Goal: Task Accomplishment & Management: Manage account settings

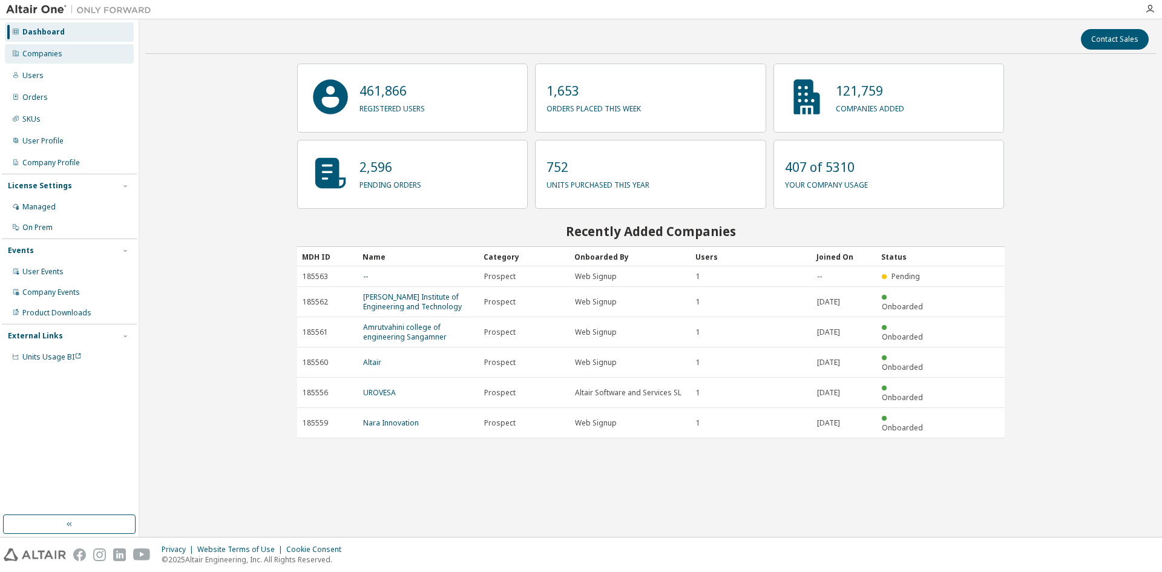
click at [63, 57] on div "Companies" at bounding box center [69, 53] width 129 height 19
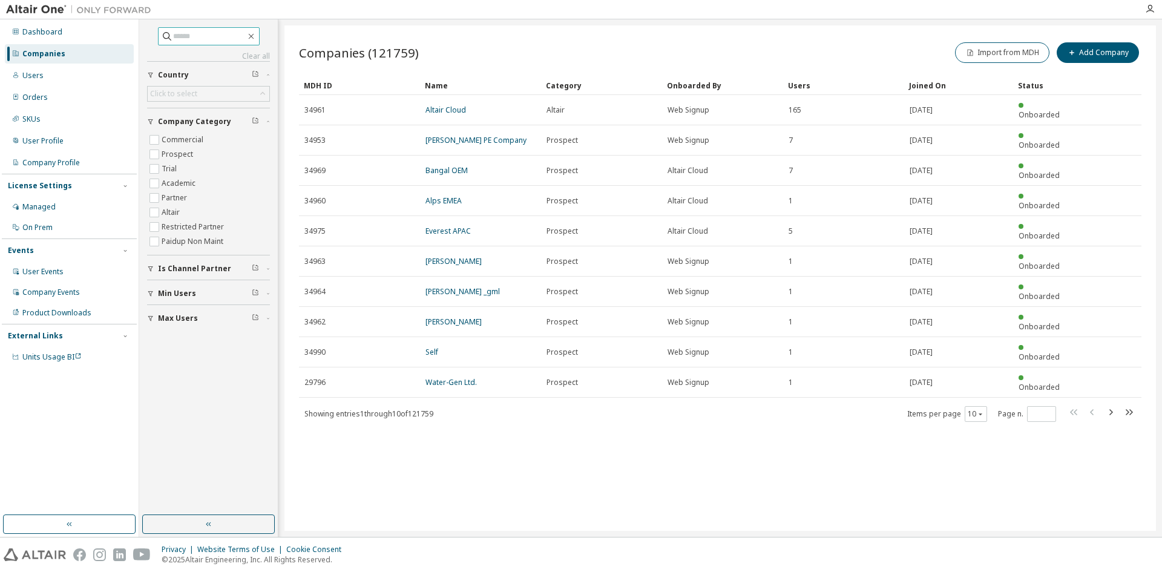
click at [216, 37] on input "text" at bounding box center [209, 36] width 73 height 12
paste input "**********"
type input "**********"
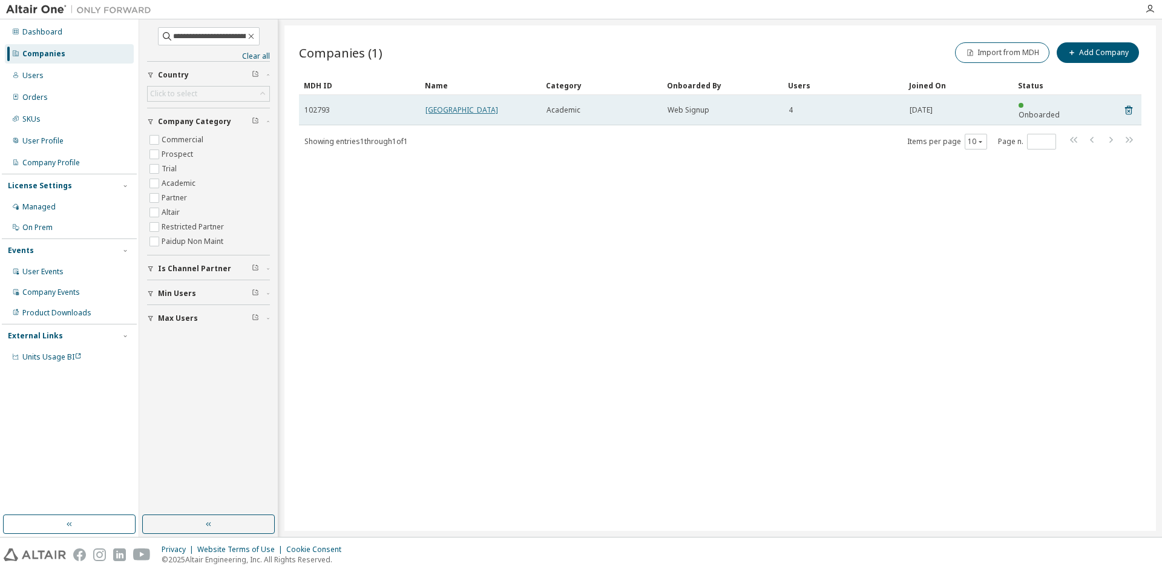
click at [454, 105] on link "Universidade Paulista" at bounding box center [462, 110] width 73 height 10
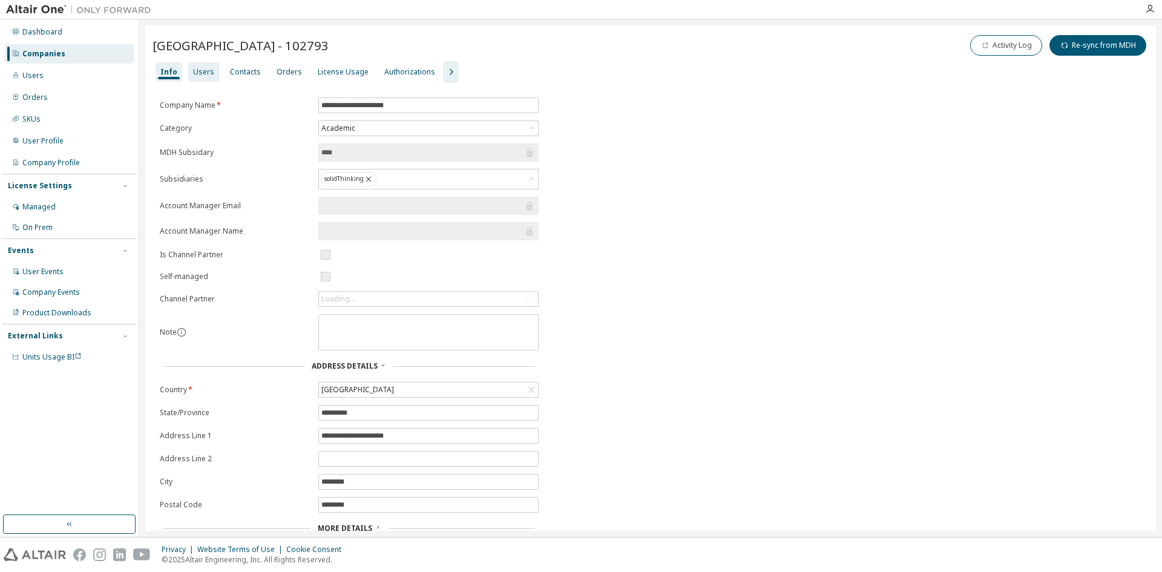
click at [205, 68] on div "Users" at bounding box center [203, 72] width 21 height 10
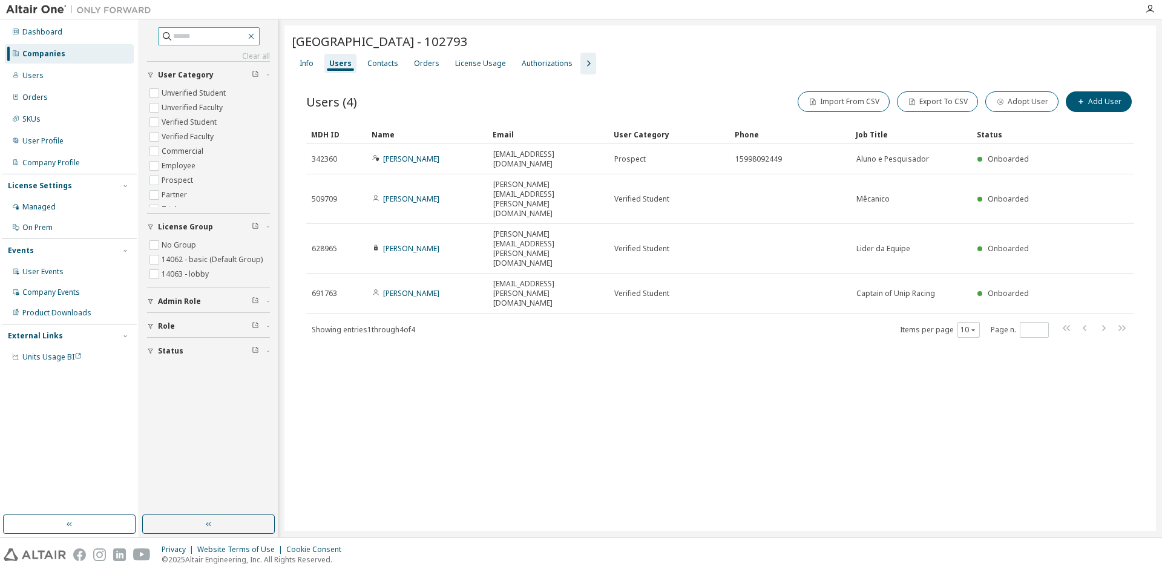
click at [256, 37] on icon "button" at bounding box center [251, 36] width 10 height 10
click at [1097, 100] on button "Add User" at bounding box center [1099, 101] width 66 height 21
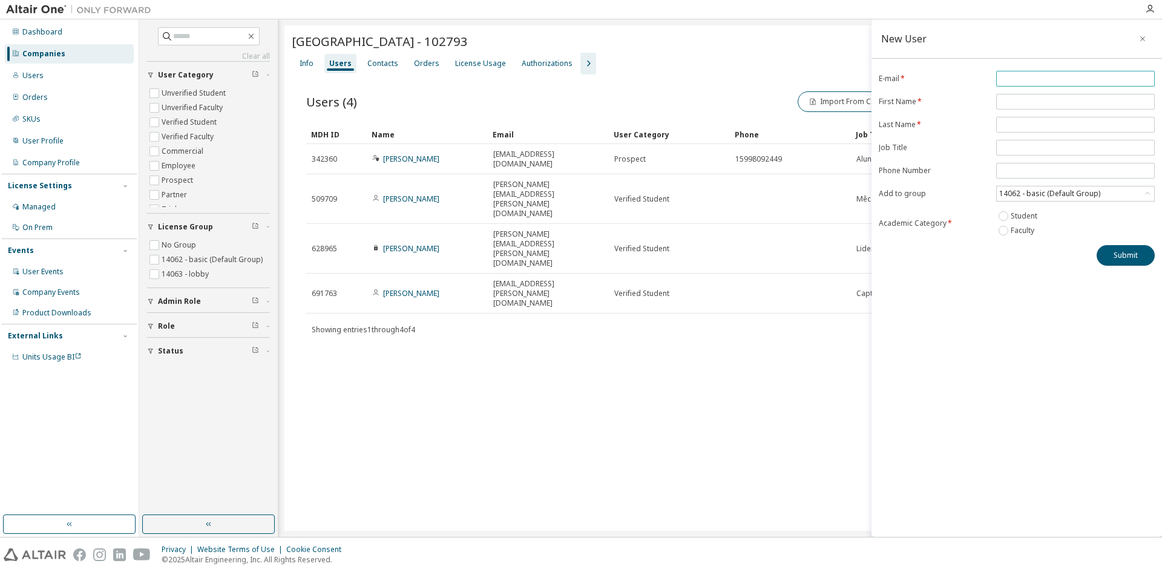
click at [1043, 83] on input "email" at bounding box center [1075, 79] width 153 height 10
paste input "**********"
type input "**********"
click at [1009, 100] on input "text" at bounding box center [1075, 102] width 153 height 10
type input "*******"
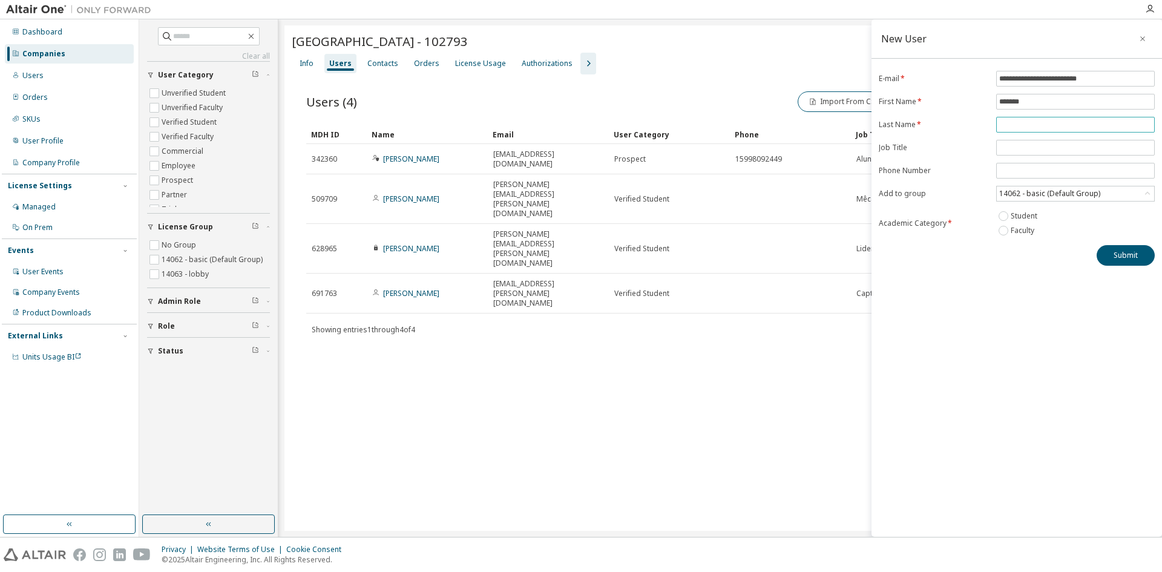
click at [1065, 125] on input "text" at bounding box center [1075, 125] width 153 height 10
type input "*******"
click at [1050, 148] on input "text" at bounding box center [1075, 148] width 153 height 10
click at [1022, 151] on input "text" at bounding box center [1075, 148] width 153 height 10
type input "*******"
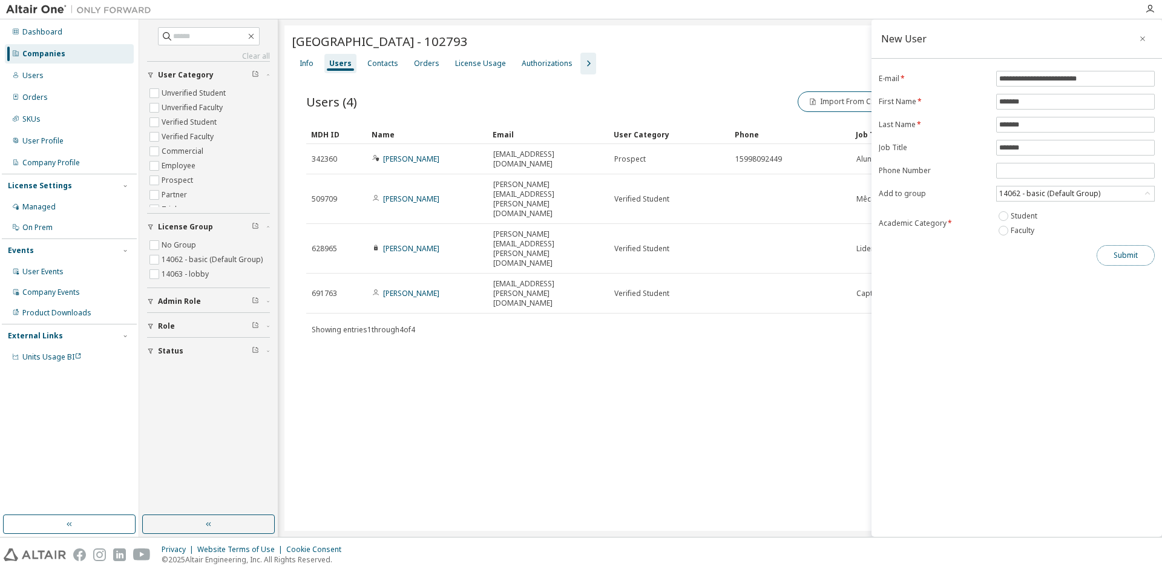
click at [1131, 258] on button "Submit" at bounding box center [1126, 255] width 58 height 21
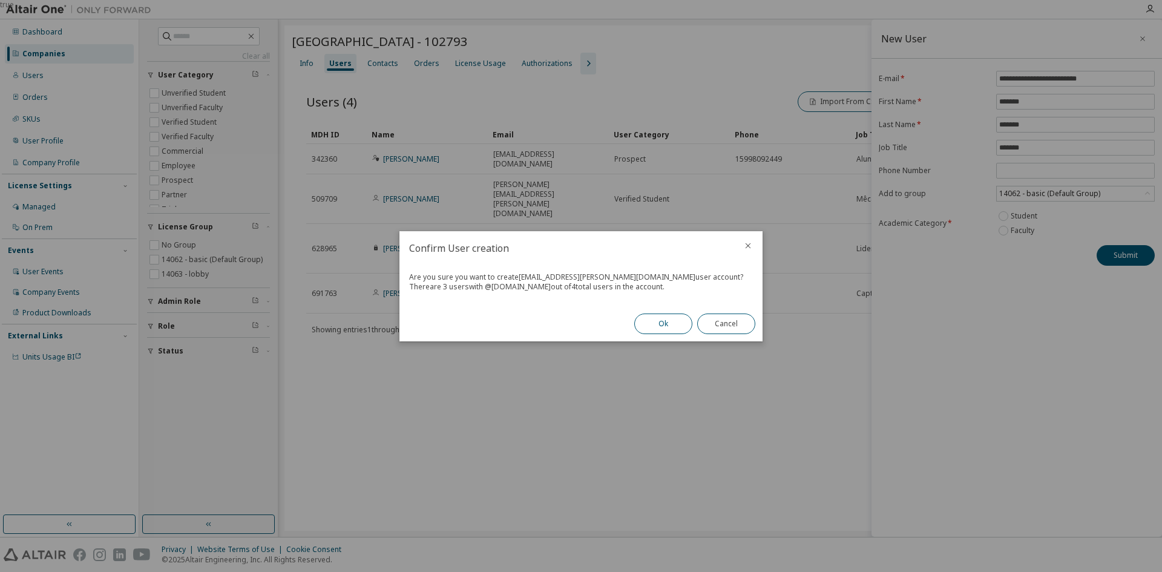
click at [666, 324] on button "Ok" at bounding box center [663, 324] width 58 height 21
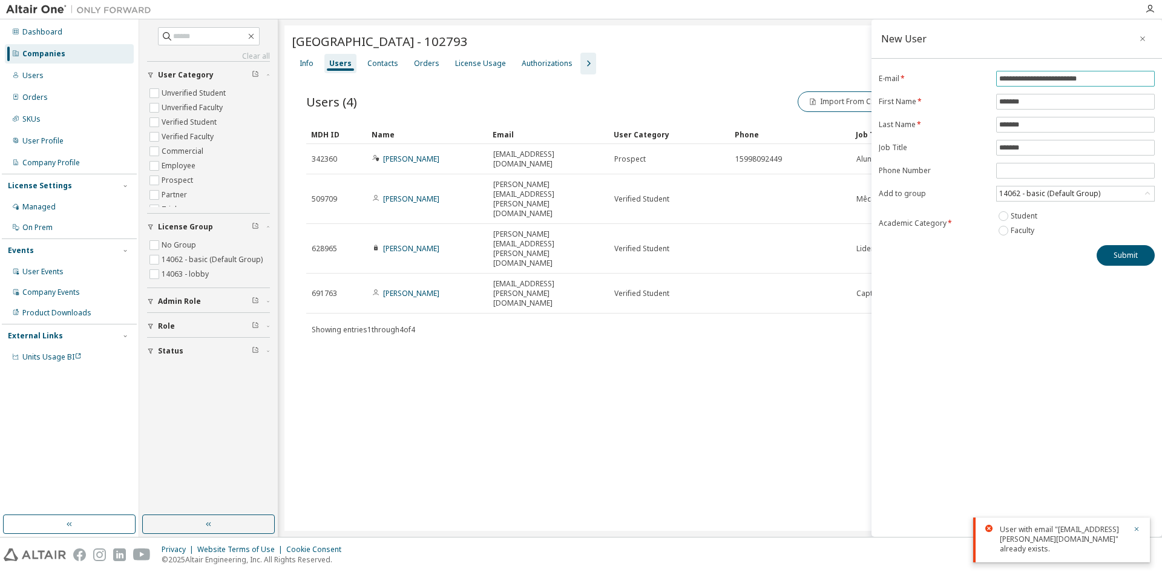
drag, startPoint x: 1113, startPoint y: 81, endPoint x: 999, endPoint y: 79, distance: 114.4
click at [999, 79] on span "**********" at bounding box center [1075, 79] width 159 height 16
click at [1139, 39] on icon "button" at bounding box center [1143, 39] width 8 height 10
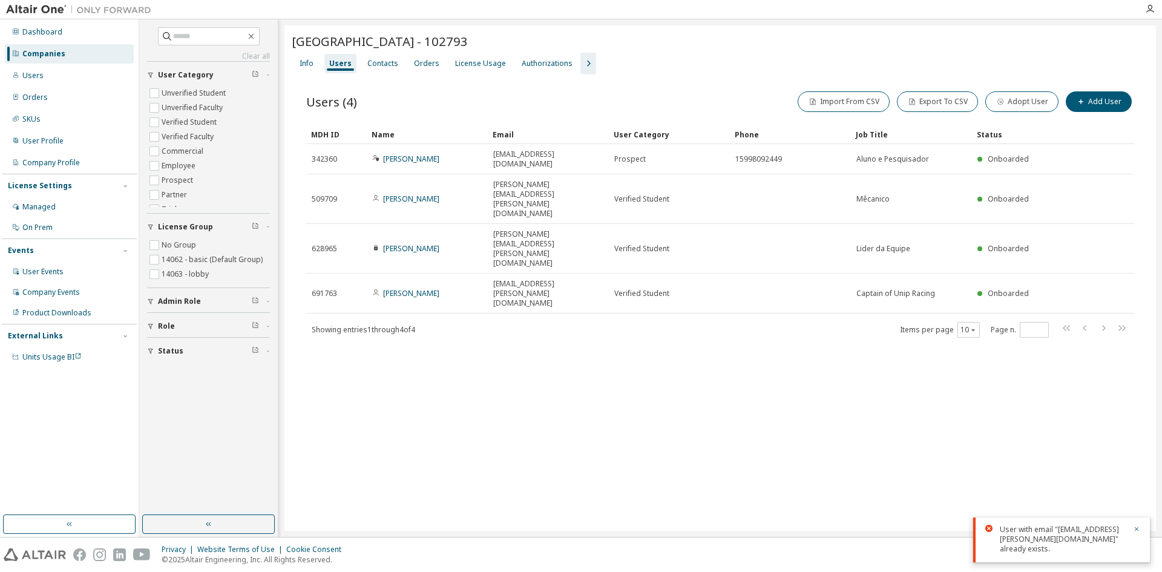
click at [990, 530] on icon at bounding box center [989, 528] width 7 height 7
click at [1134, 534] on button "button" at bounding box center [1136, 530] width 7 height 11
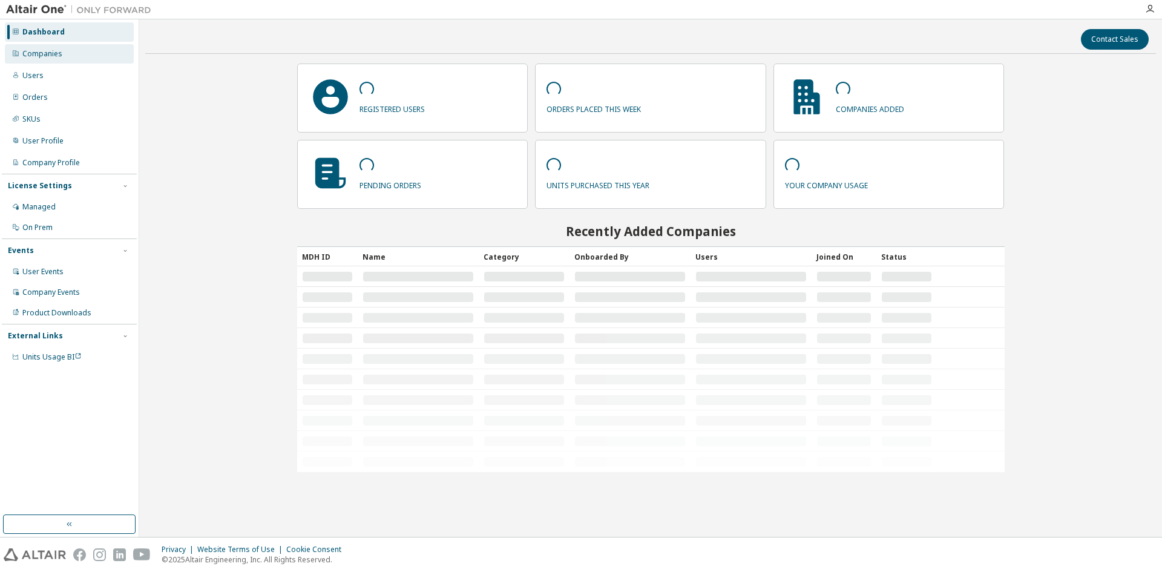
click at [47, 55] on div "Companies" at bounding box center [42, 54] width 40 height 10
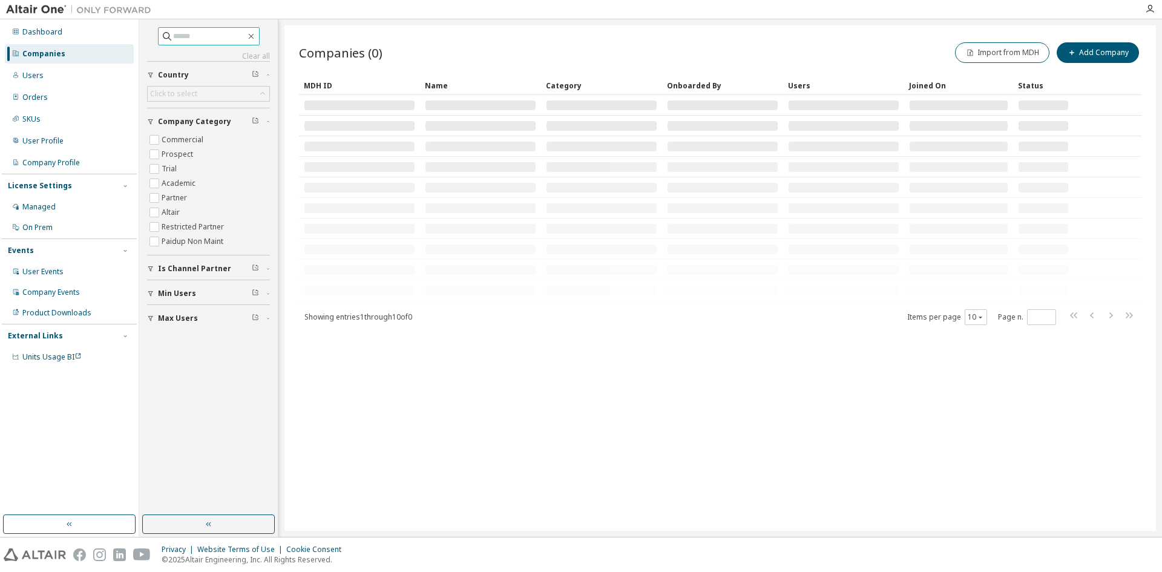
click at [180, 33] on input "text" at bounding box center [209, 36] width 73 height 12
paste input "**********"
type input "**********"
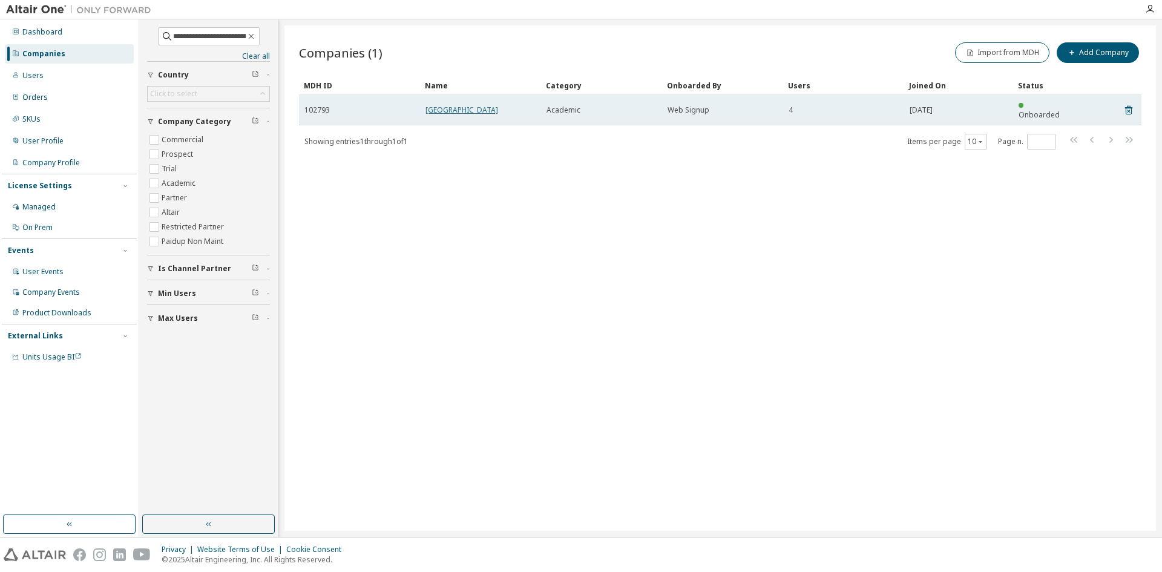
click at [479, 105] on link "Universidade Paulista" at bounding box center [462, 110] width 73 height 10
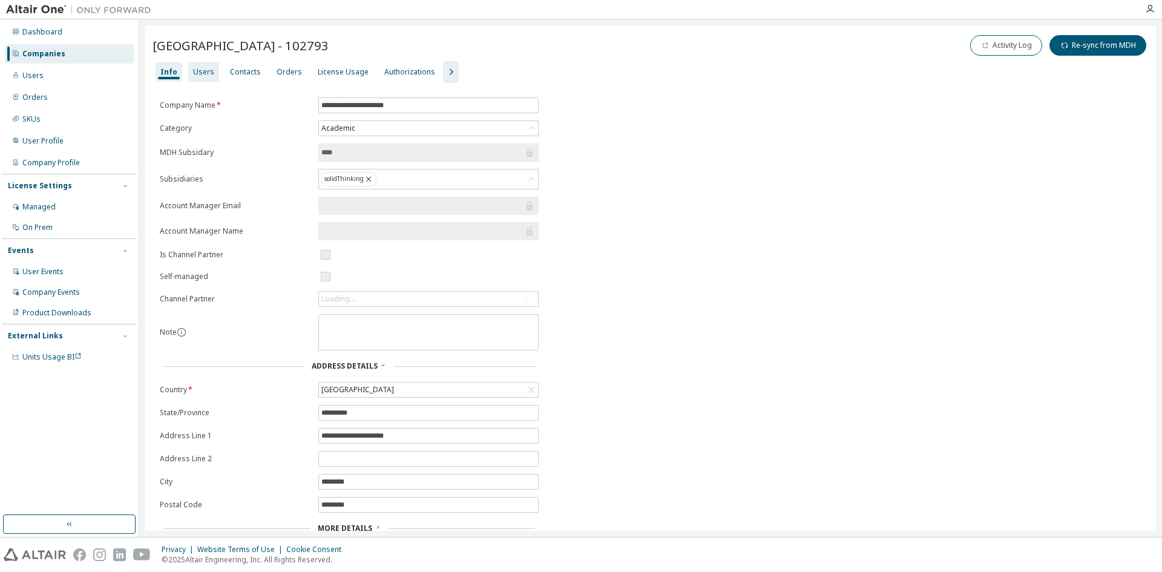
click at [208, 70] on div "Users" at bounding box center [203, 72] width 21 height 10
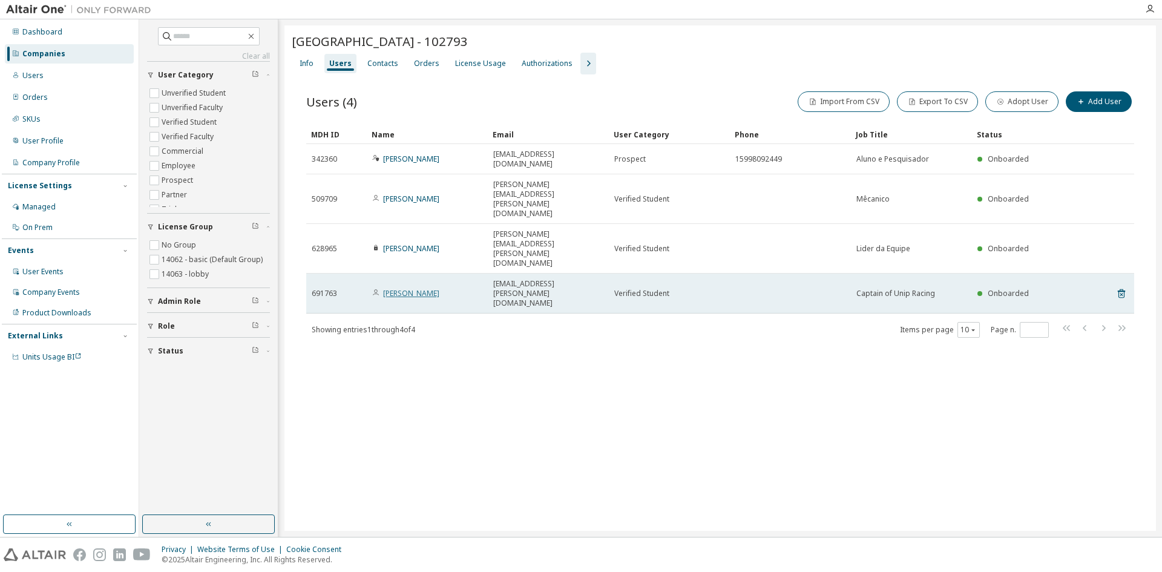
click at [416, 288] on link "Gediael Antunes" at bounding box center [411, 293] width 56 height 10
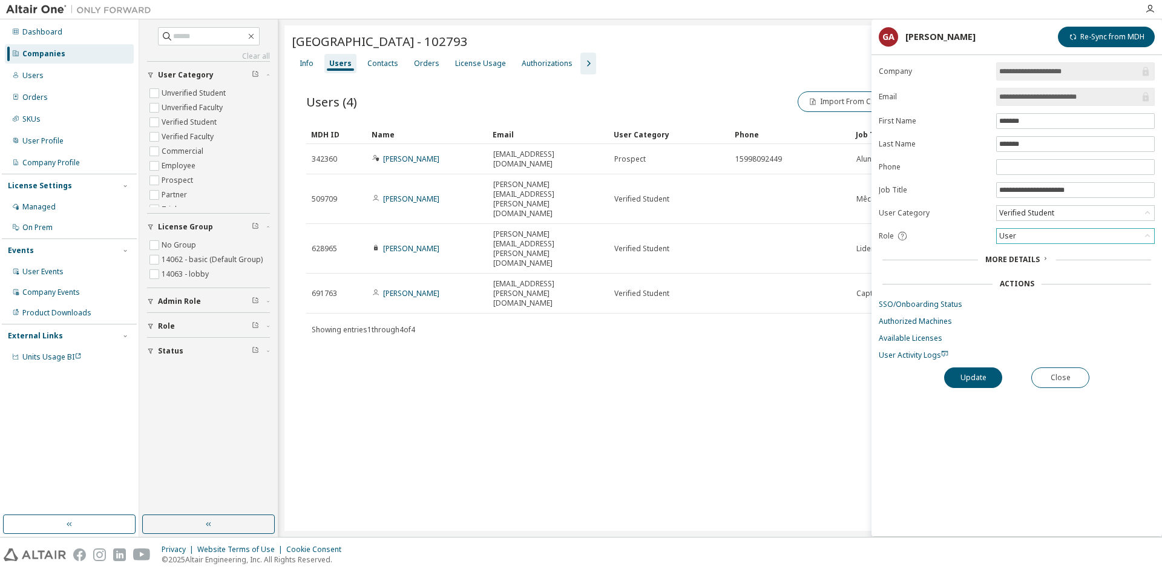
click at [1090, 232] on div "User" at bounding box center [1075, 236] width 157 height 15
click at [1036, 265] on li "Owner" at bounding box center [1075, 268] width 155 height 16
click at [977, 373] on button "Update" at bounding box center [973, 377] width 58 height 21
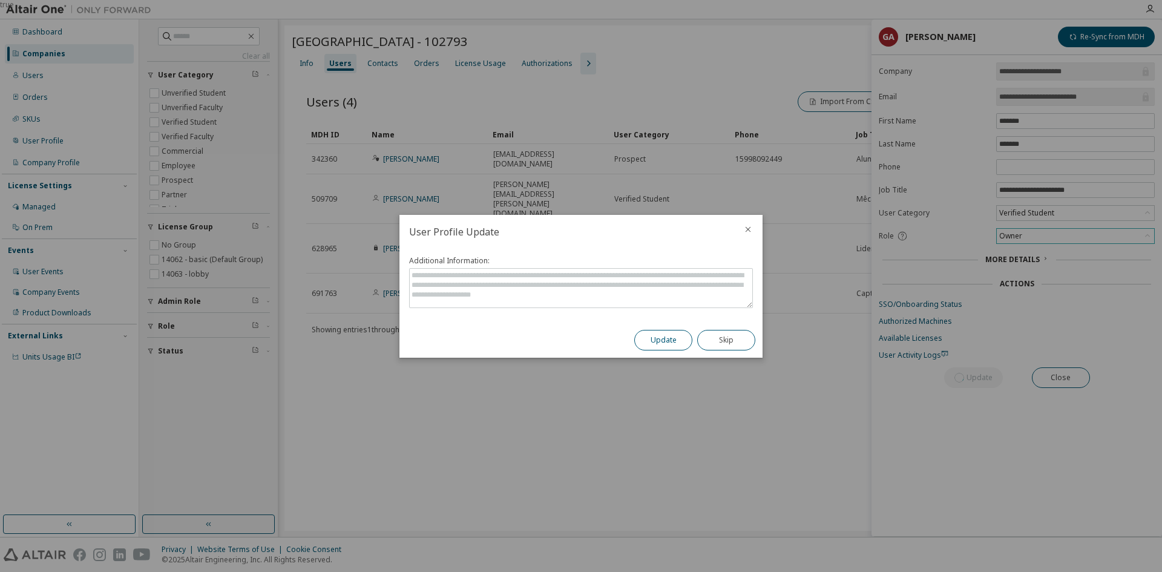
click at [670, 334] on button "Update" at bounding box center [663, 340] width 58 height 21
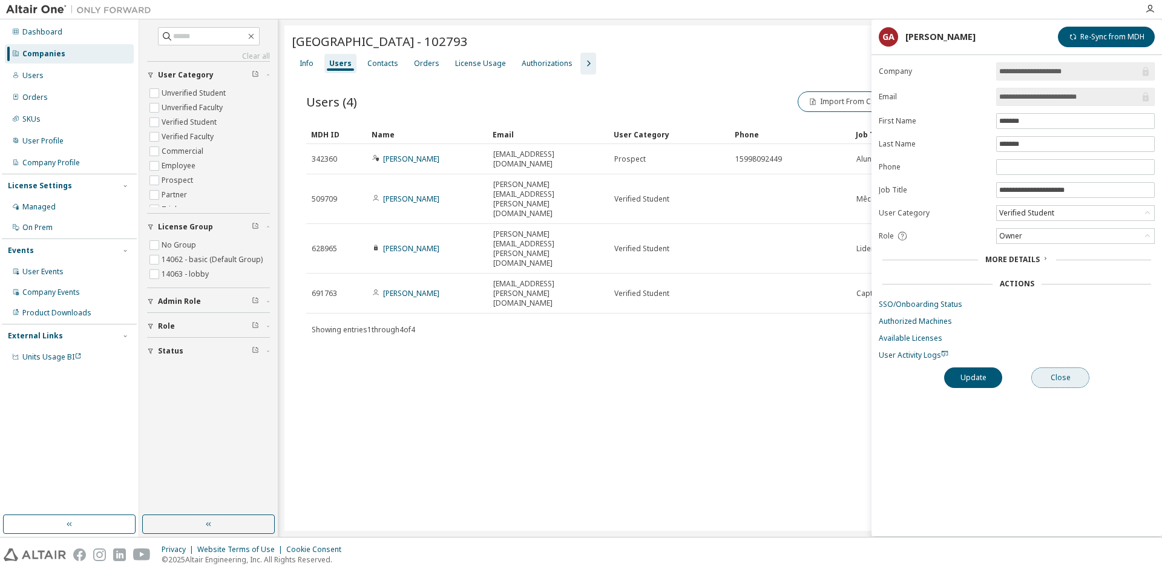
click at [1061, 375] on button "Close" at bounding box center [1061, 377] width 58 height 21
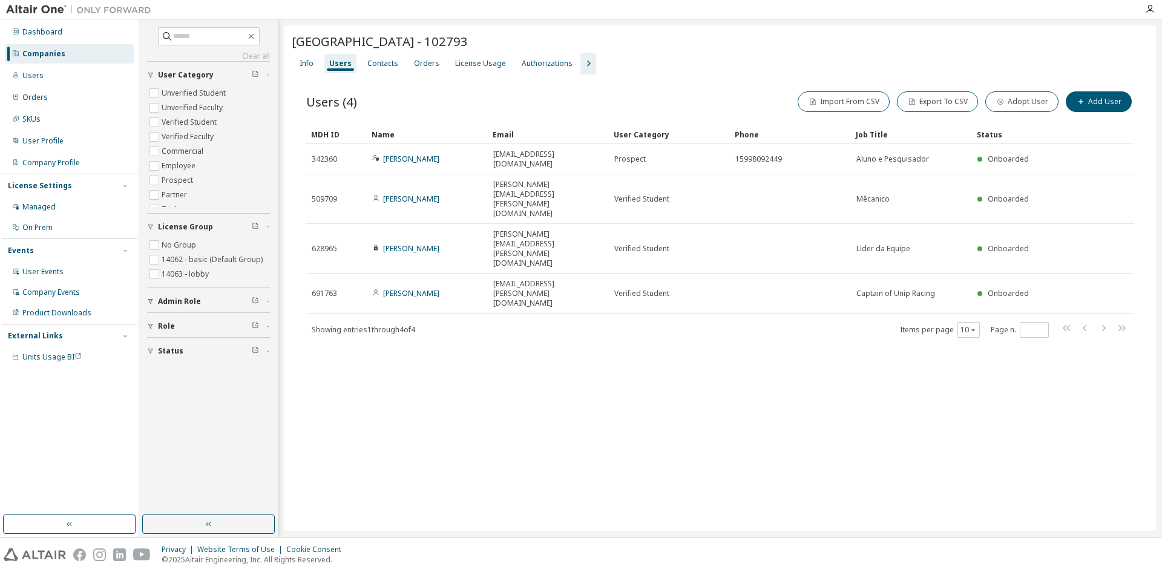
click at [337, 65] on div "Users" at bounding box center [340, 64] width 22 height 10
click at [301, 61] on div "Info" at bounding box center [307, 64] width 14 height 10
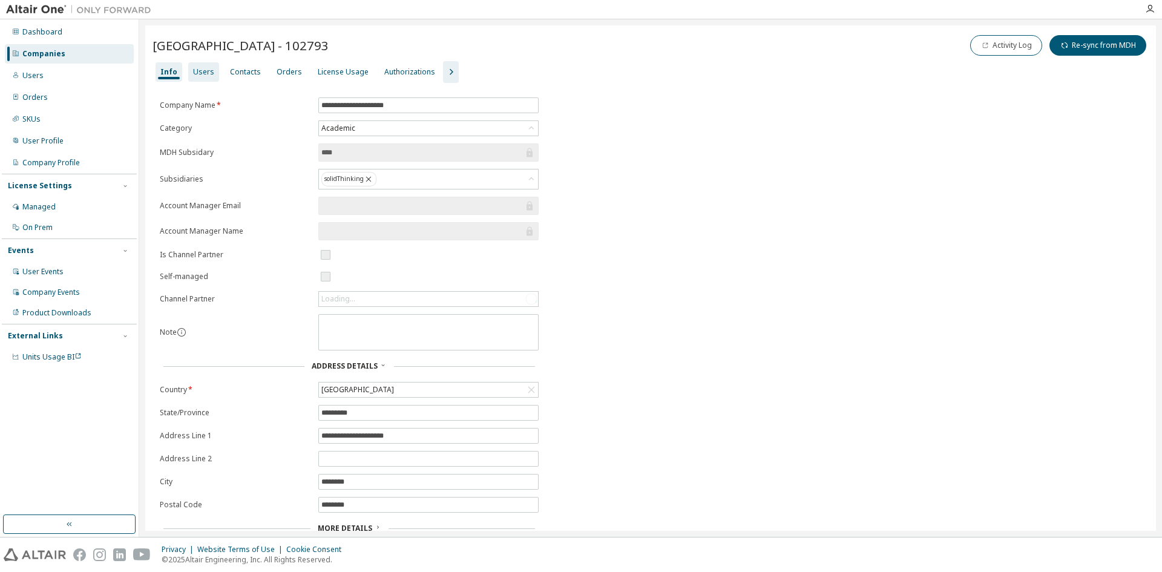
click at [205, 70] on div "Users" at bounding box center [203, 72] width 21 height 10
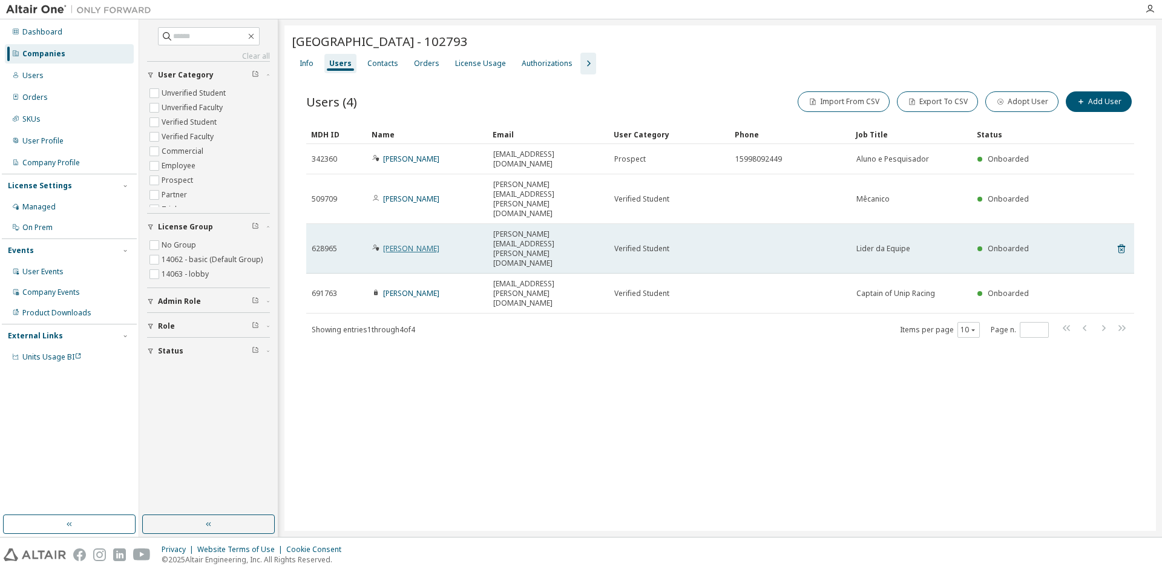
click at [392, 243] on link "Joel Vicente" at bounding box center [411, 248] width 56 height 10
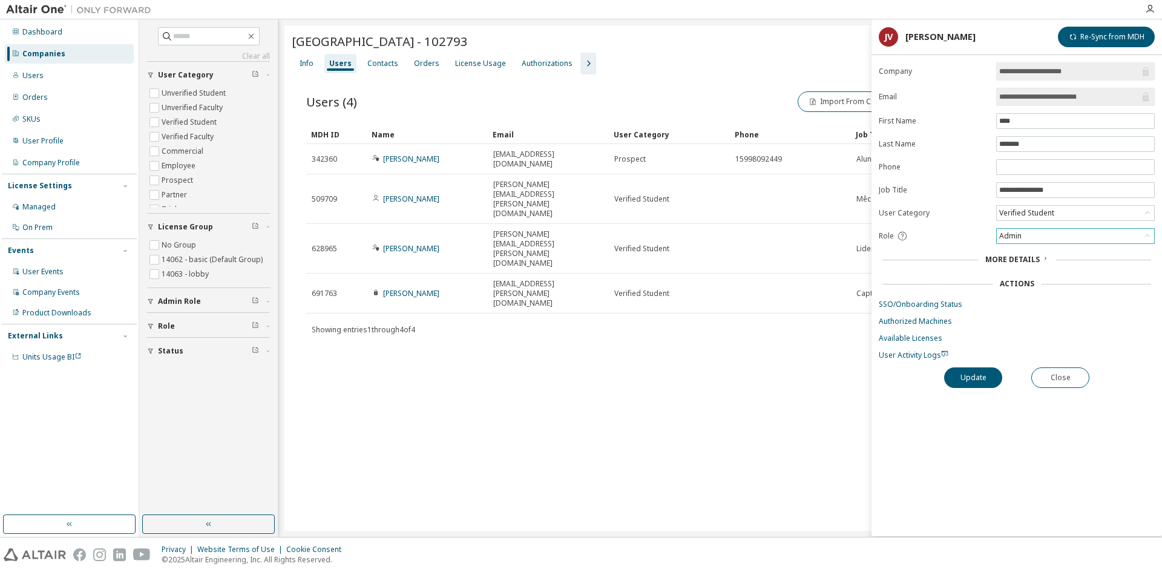
click at [1076, 235] on div "Admin" at bounding box center [1075, 236] width 157 height 15
click at [1029, 281] on li "User" at bounding box center [1075, 283] width 155 height 16
click at [972, 374] on button "Update" at bounding box center [973, 377] width 58 height 21
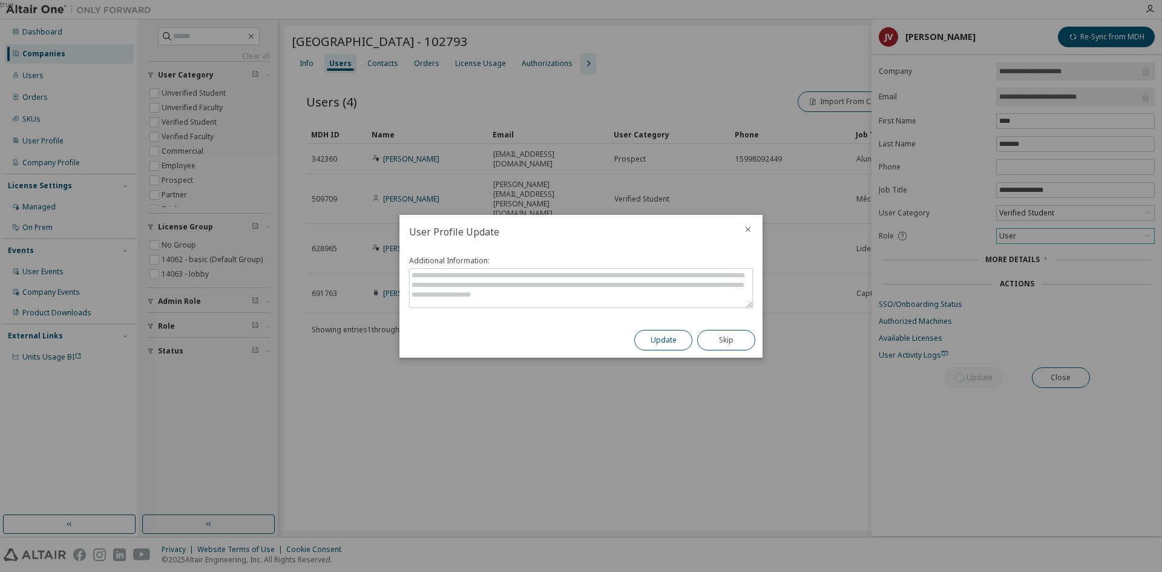
click at [686, 337] on button "Update" at bounding box center [663, 340] width 58 height 21
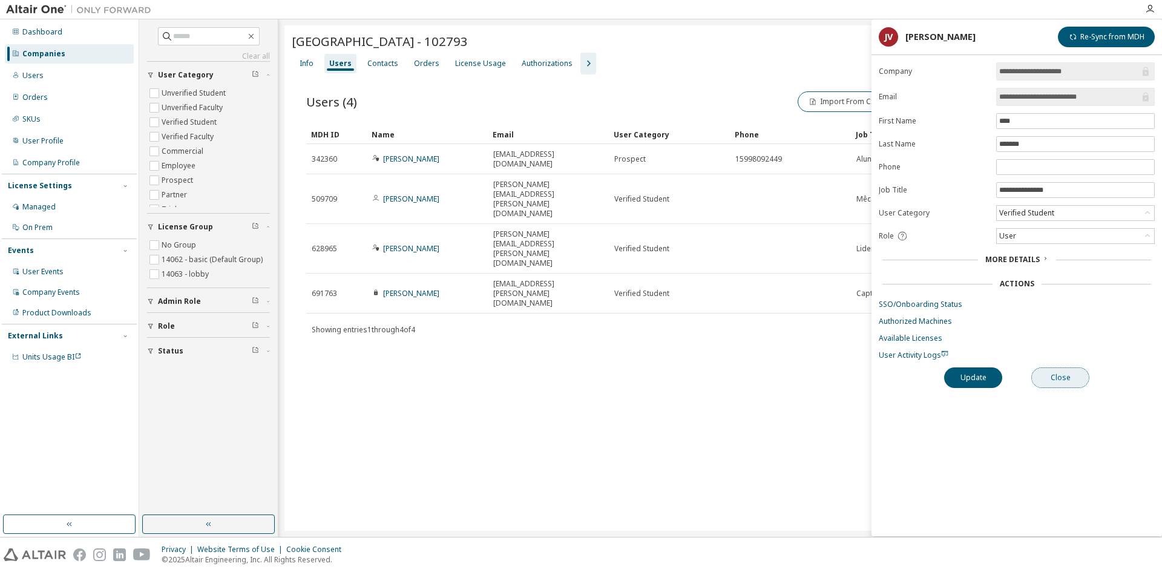
click at [1067, 381] on button "Close" at bounding box center [1061, 377] width 58 height 21
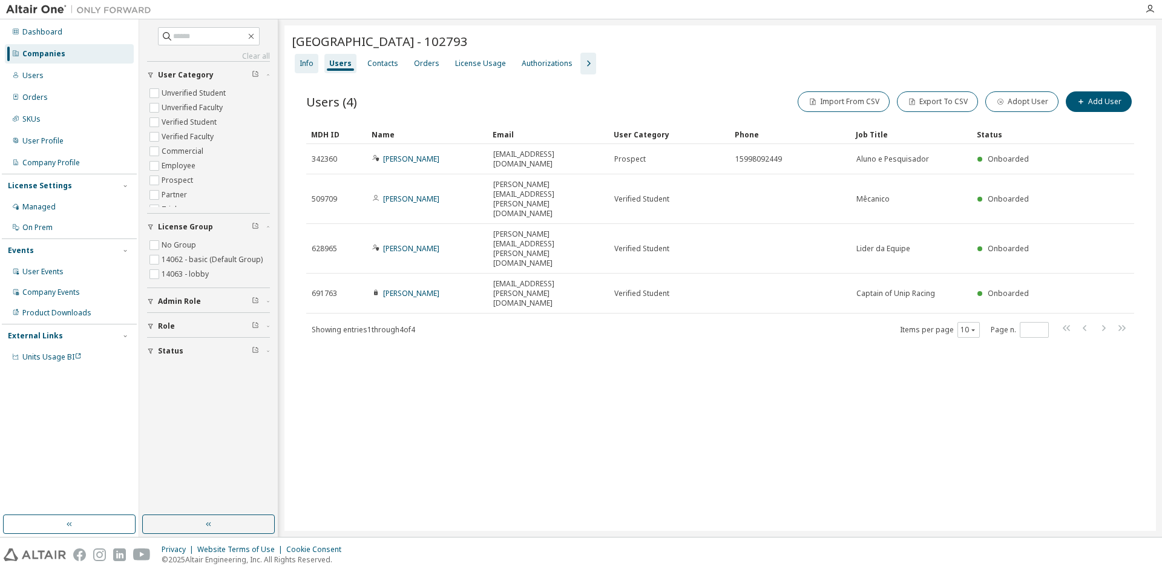
click at [308, 65] on div "Info" at bounding box center [307, 64] width 14 height 10
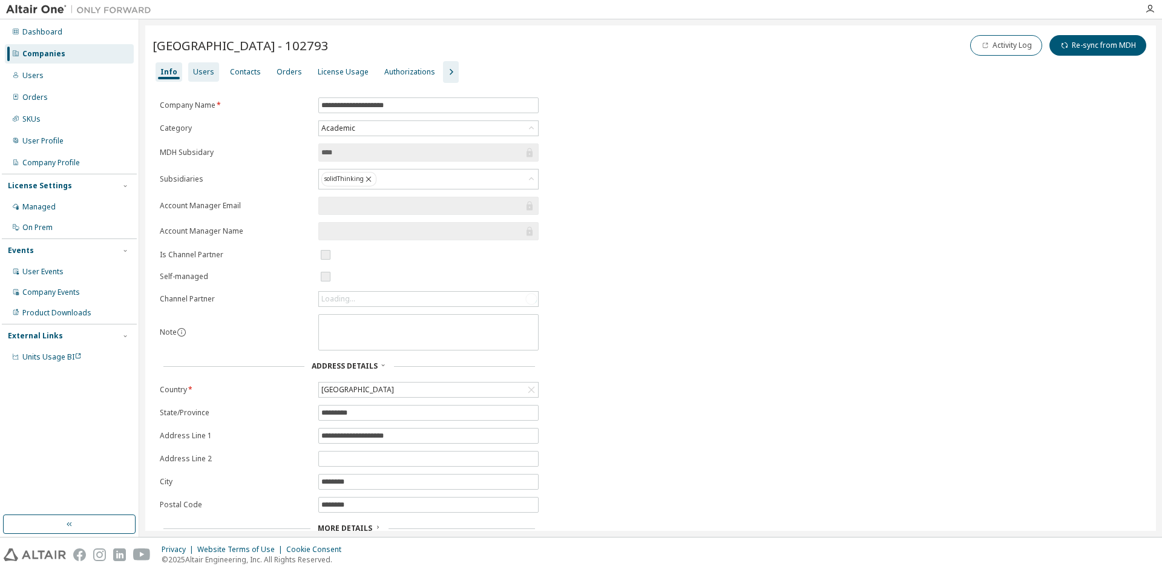
click at [206, 70] on div "Users" at bounding box center [203, 72] width 21 height 10
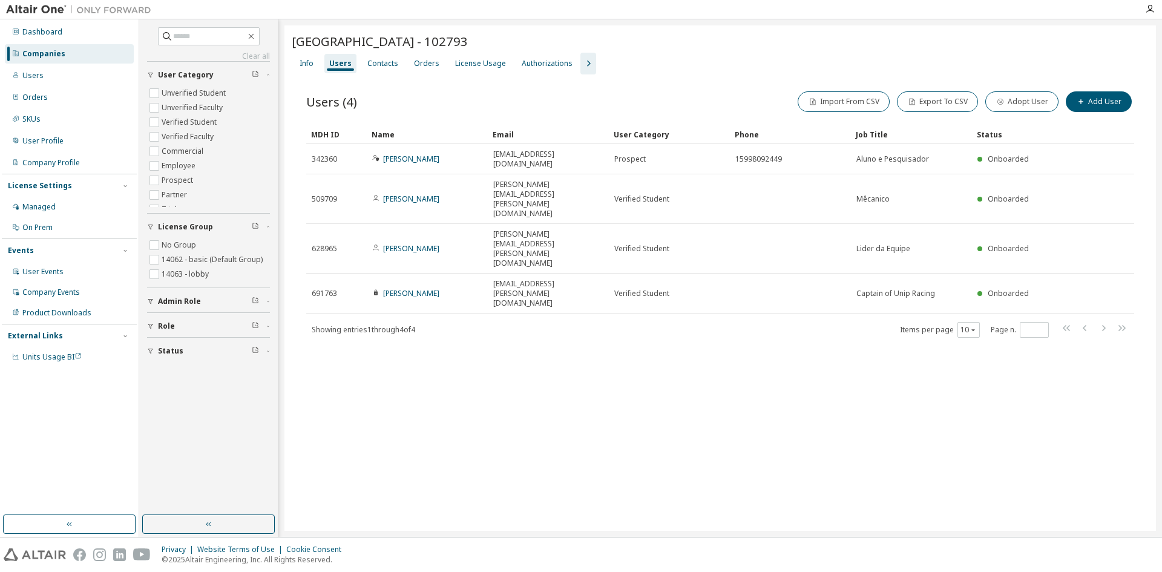
click at [56, 50] on div "Companies" at bounding box center [43, 54] width 43 height 10
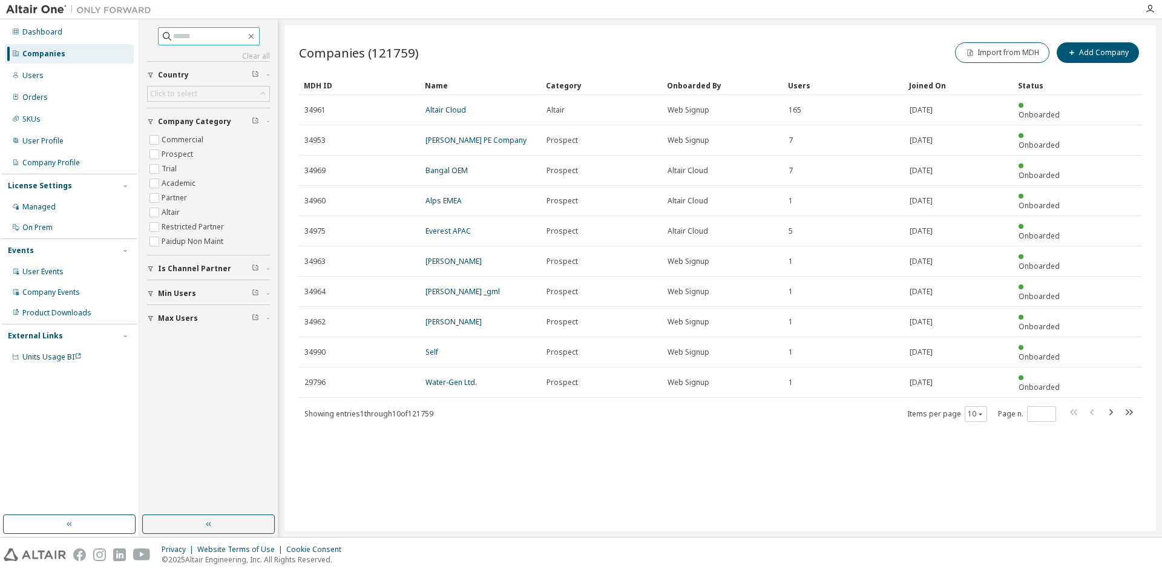
click at [185, 35] on input "text" at bounding box center [209, 36] width 73 height 12
paste input "**********"
type input "**********"
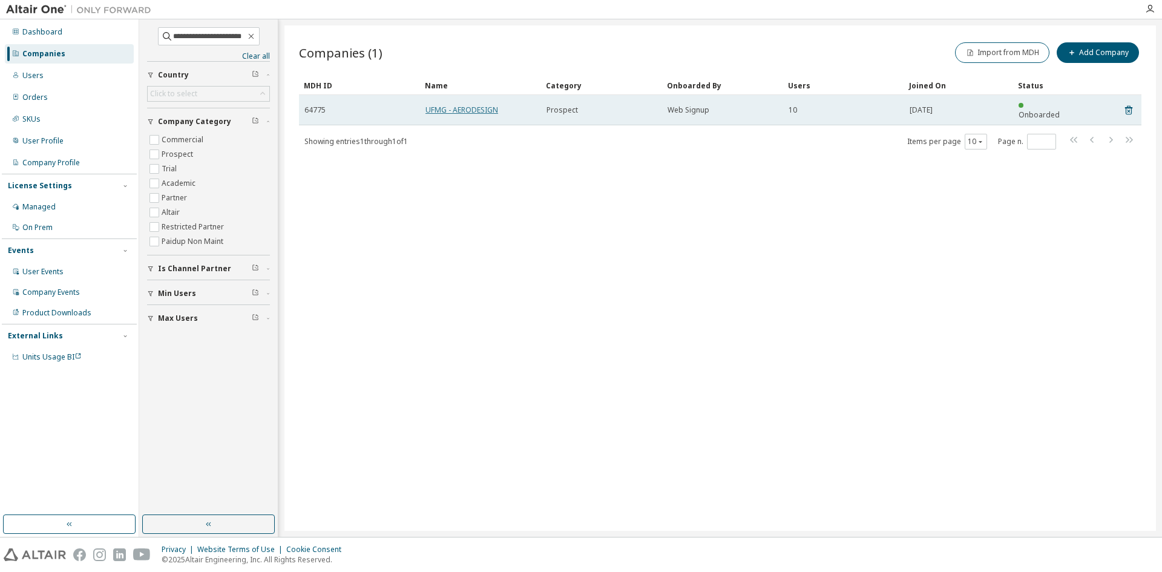
click at [472, 109] on link "UFMG - AERODESIGN" at bounding box center [462, 110] width 73 height 10
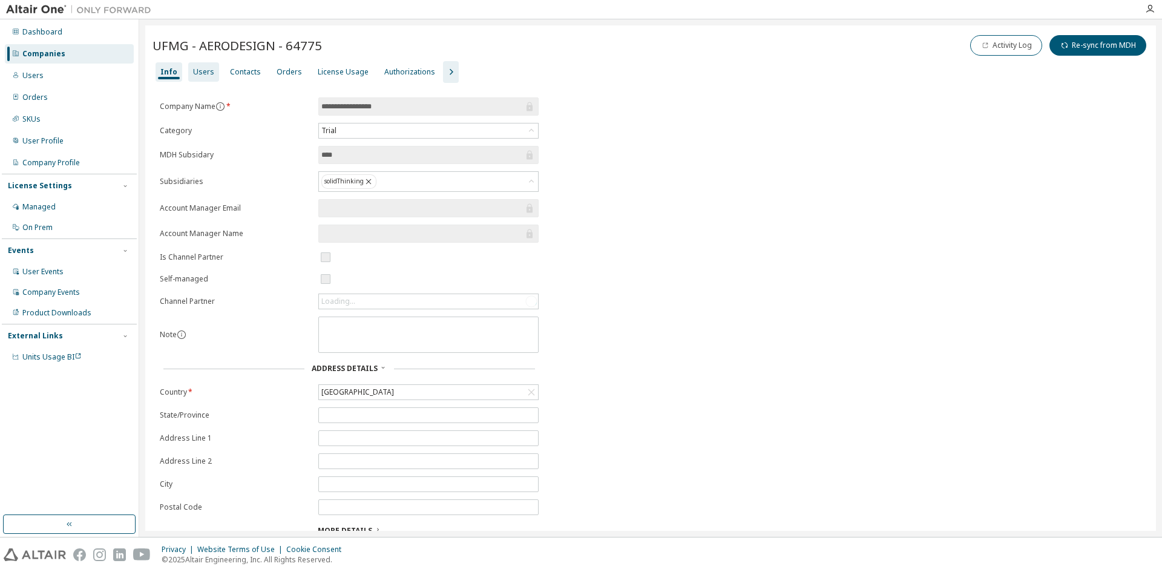
click at [208, 76] on div "Users" at bounding box center [203, 72] width 21 height 10
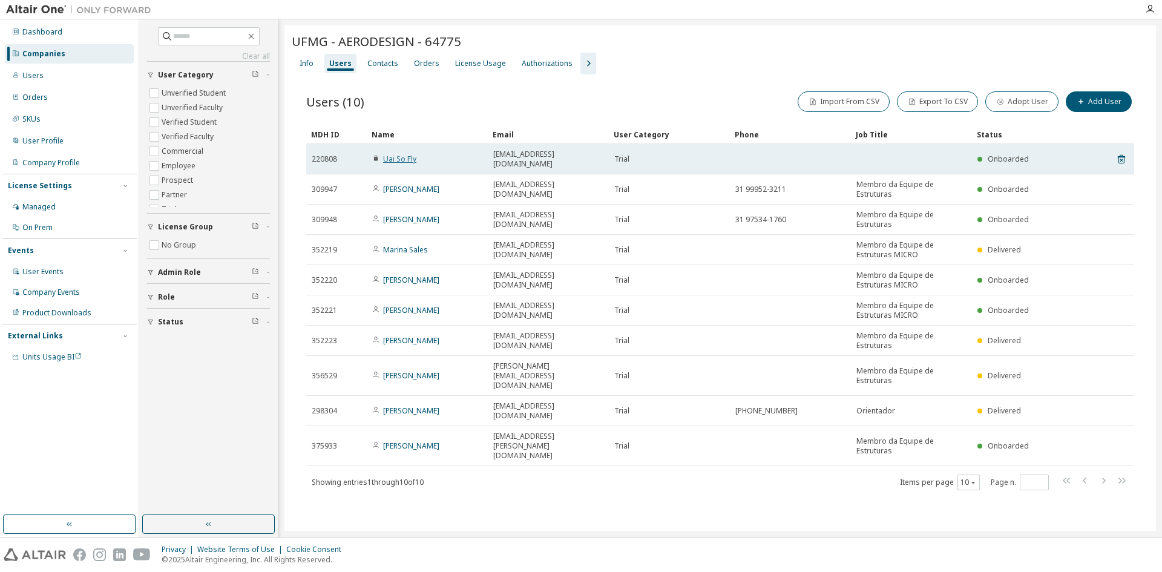
click at [409, 157] on link "Uai So Fly" at bounding box center [399, 159] width 33 height 10
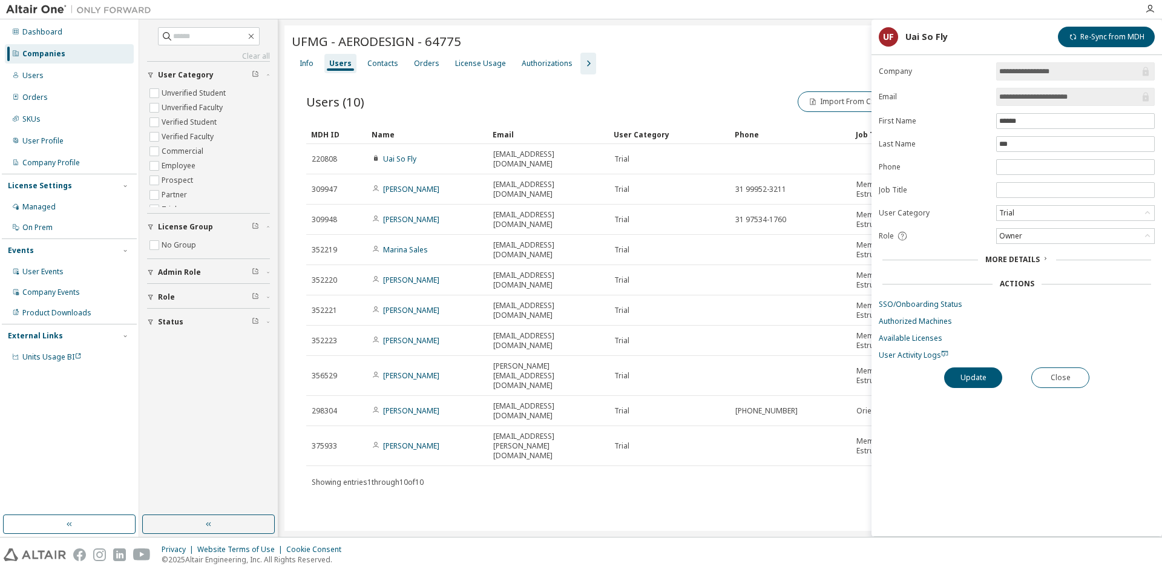
click at [1021, 258] on span "More Details" at bounding box center [1013, 259] width 54 height 10
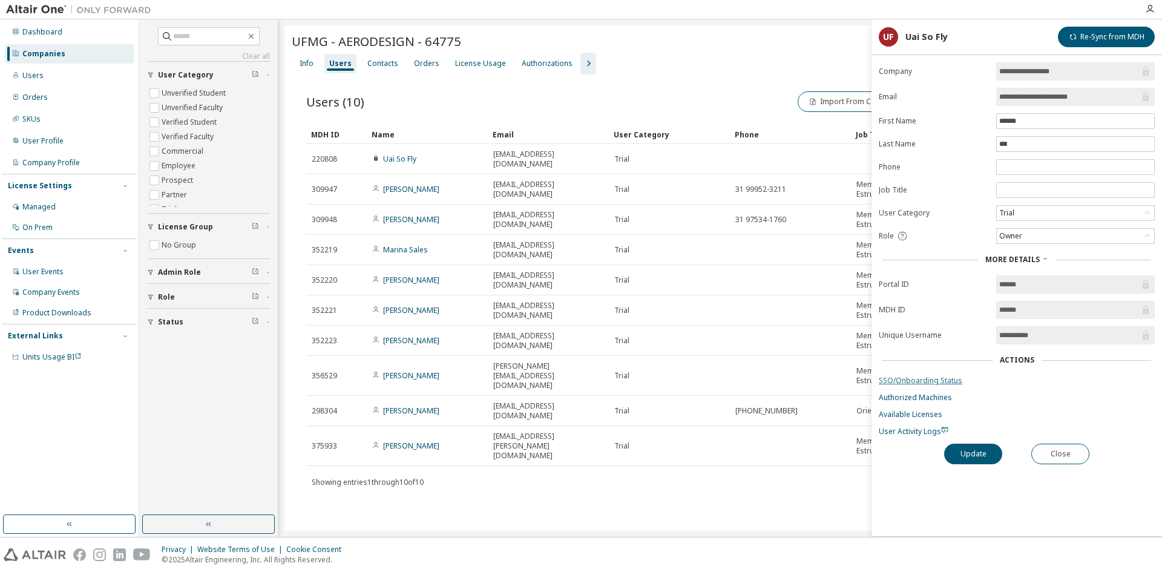
click at [922, 381] on link "SSO/Onboarding Status" at bounding box center [1017, 381] width 276 height 10
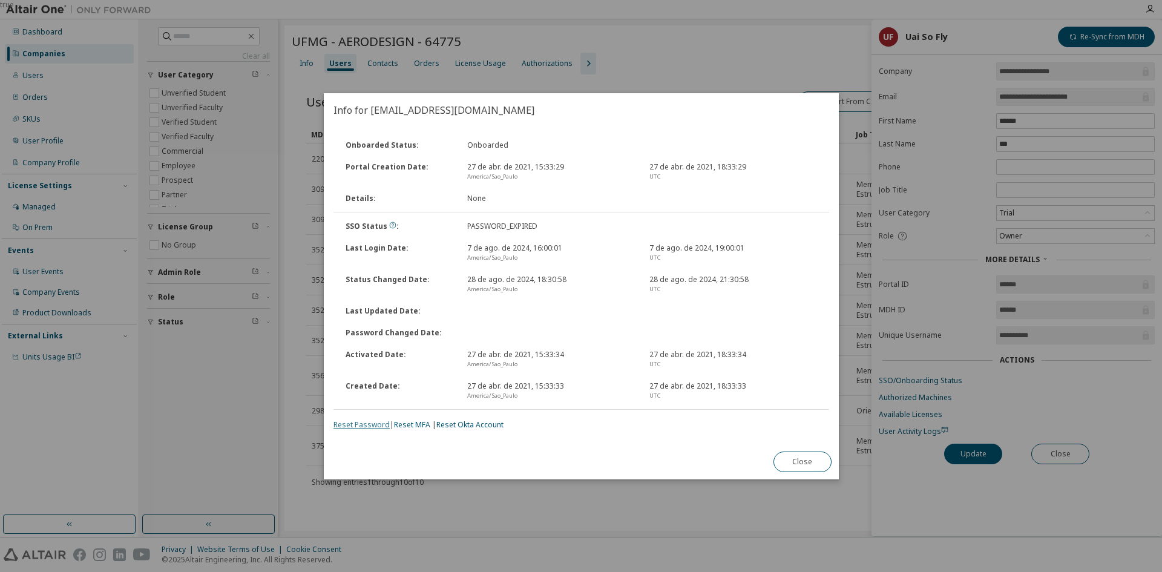
click at [370, 425] on link "Reset Password" at bounding box center [362, 425] width 56 height 10
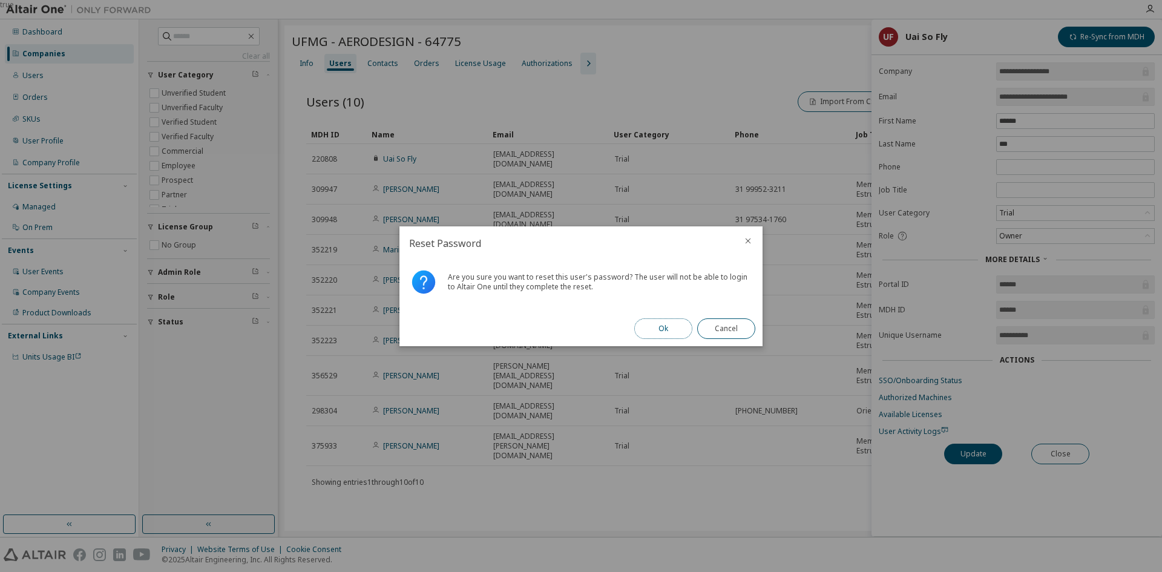
click at [657, 329] on button "Ok" at bounding box center [663, 328] width 58 height 21
click at [741, 331] on button "Close" at bounding box center [726, 328] width 58 height 21
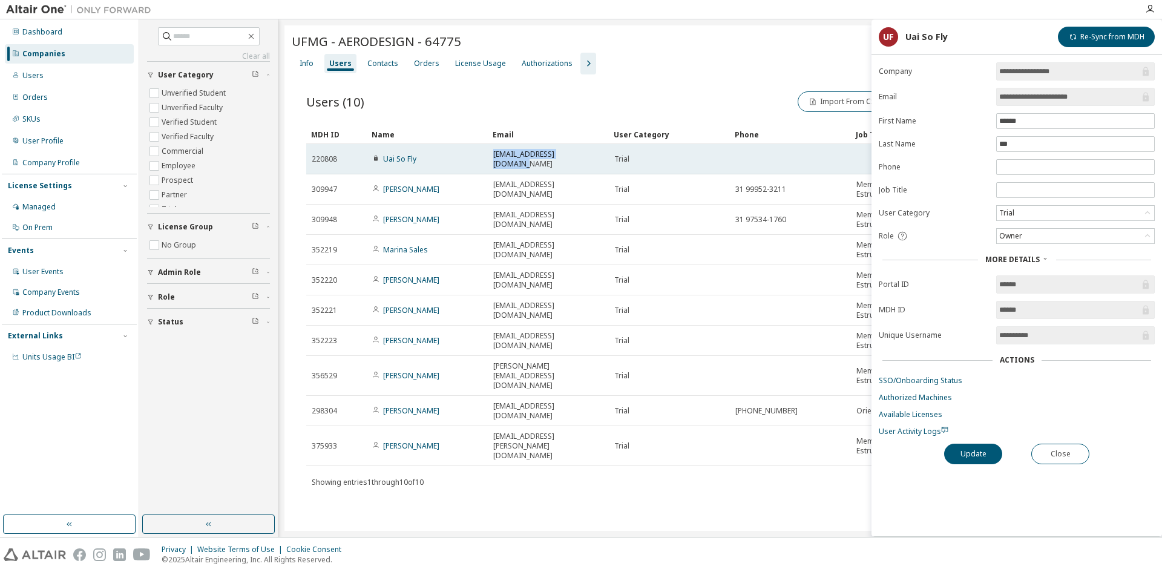
drag, startPoint x: 589, startPoint y: 154, endPoint x: 493, endPoint y: 154, distance: 95.6
click at [493, 154] on div "usfaerodesign@gmail.com" at bounding box center [548, 159] width 110 height 19
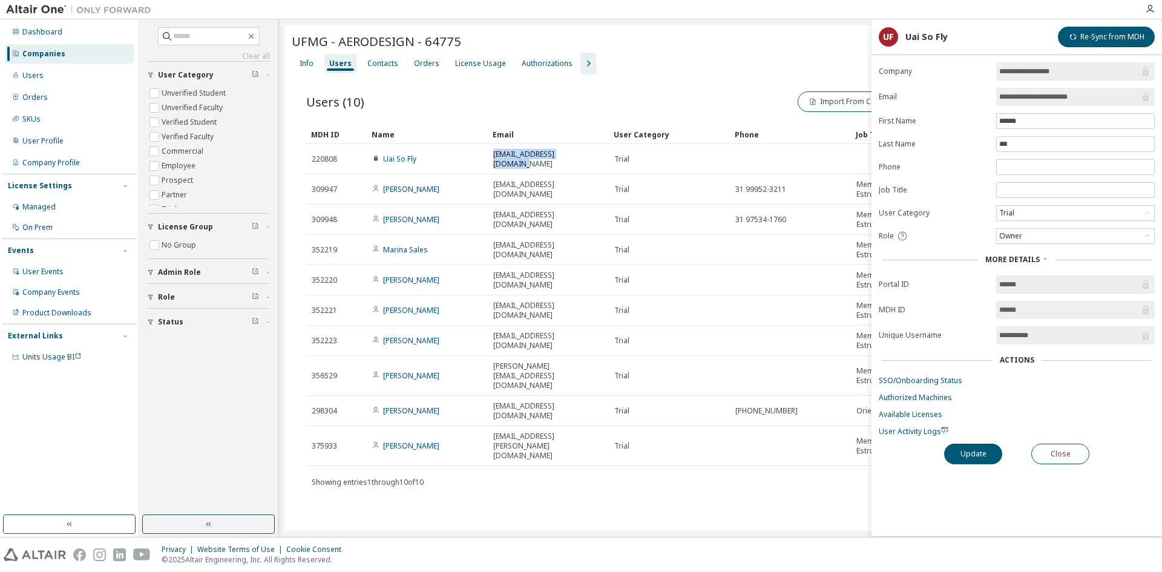
copy span "usfaerodesign@gmail.com"
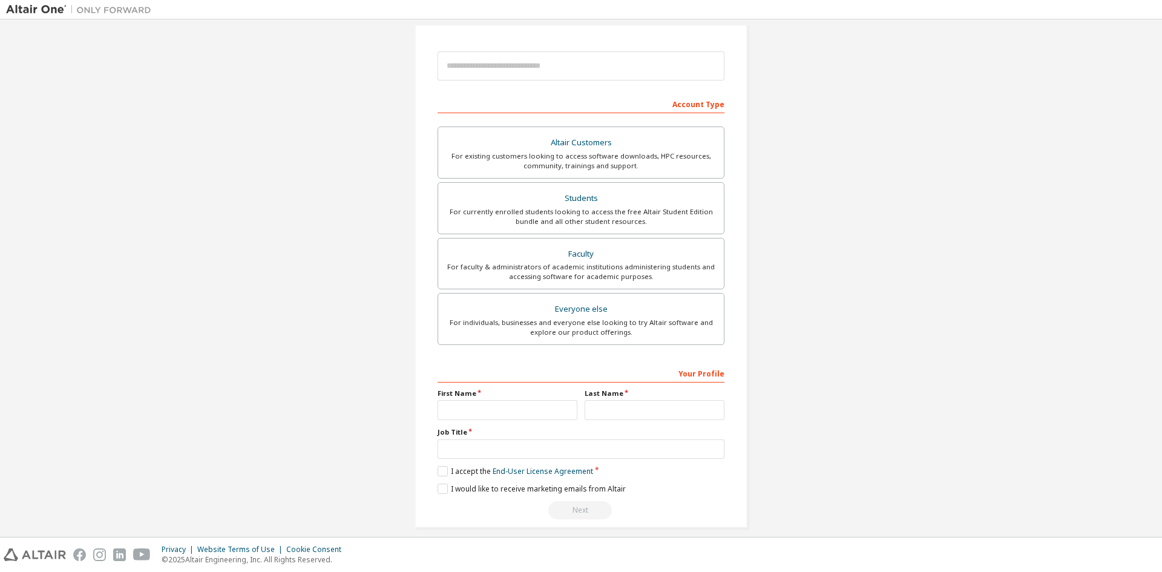
scroll to position [136, 0]
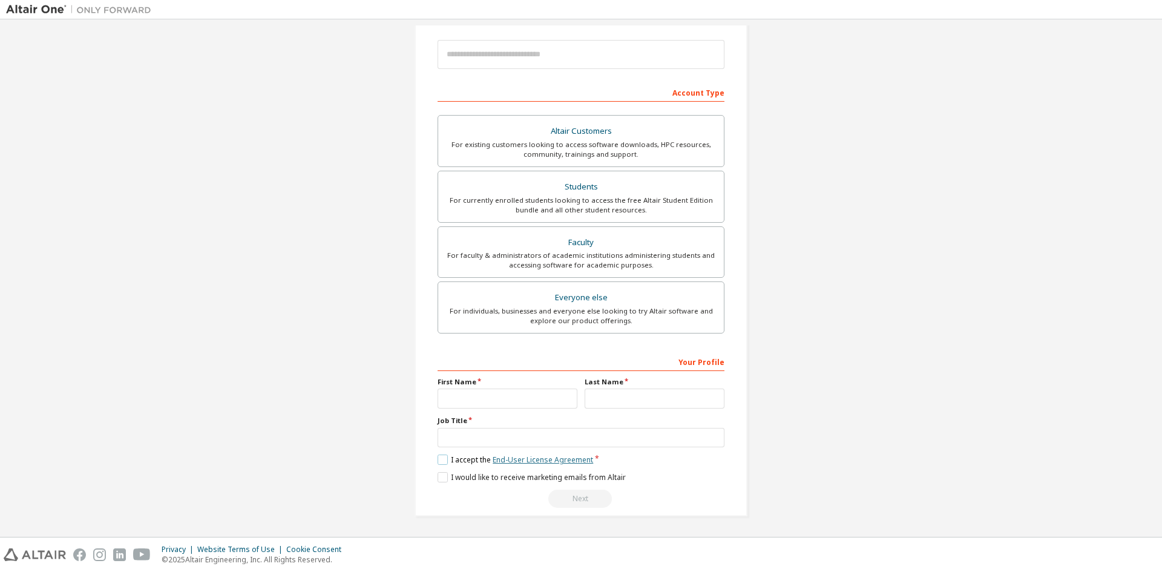
click at [512, 458] on link "End-User License Agreement" at bounding box center [543, 460] width 100 height 10
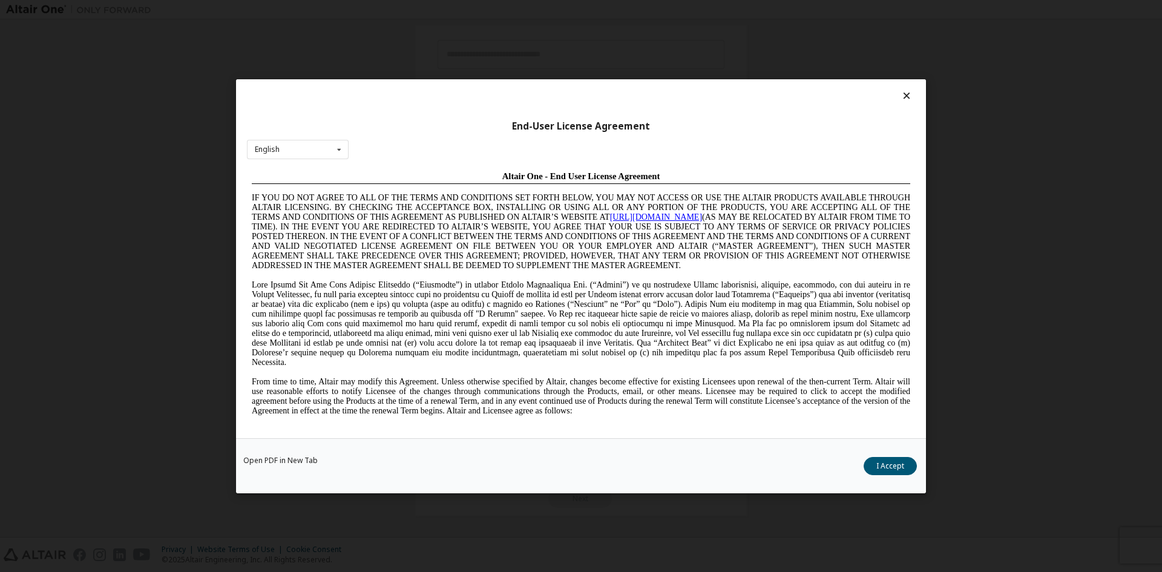
scroll to position [0, 0]
click at [898, 92] on div at bounding box center [581, 98] width 668 height 17
click at [909, 94] on icon at bounding box center [907, 95] width 13 height 11
